Goal: Navigation & Orientation: Find specific page/section

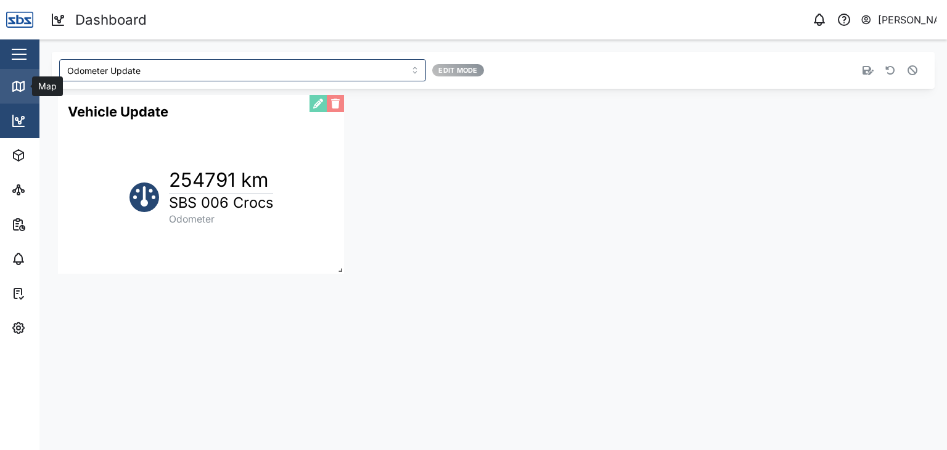
click at [17, 89] on icon at bounding box center [17, 85] width 0 height 8
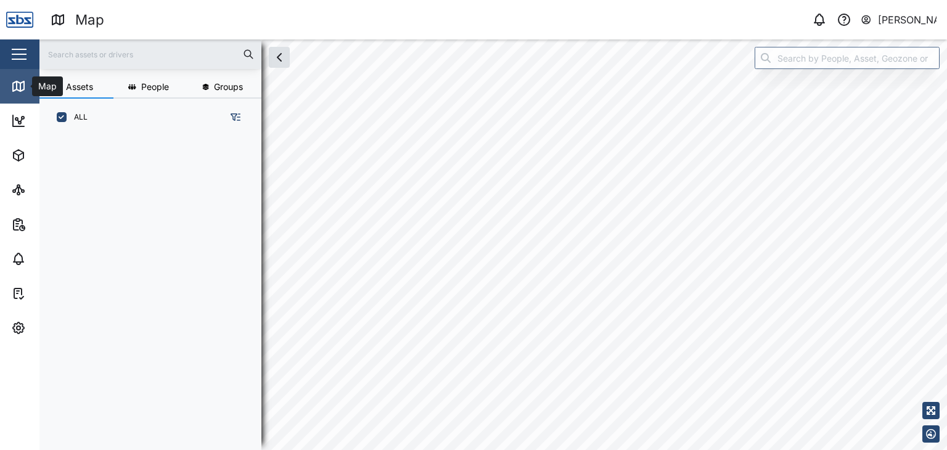
scroll to position [299, 192]
